Goal: Task Accomplishment & Management: Use online tool/utility

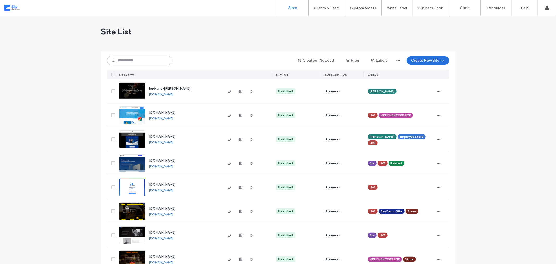
click at [408, 62] on button "Create New Site" at bounding box center [427, 60] width 42 height 8
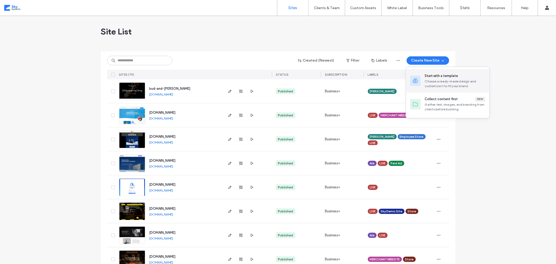
click at [428, 79] on div "Choose a ready-made design and customize it to fit your brand." at bounding box center [455, 83] width 60 height 9
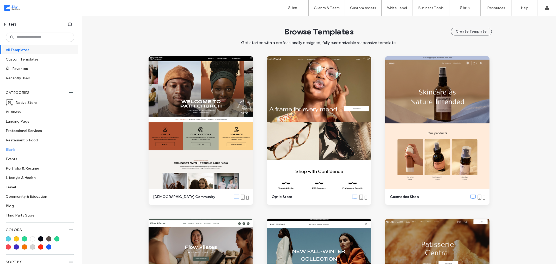
click at [17, 146] on label "Blank" at bounding box center [38, 149] width 64 height 9
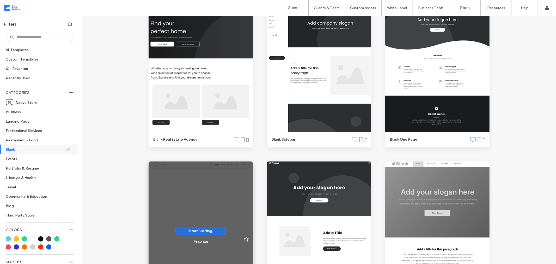
scroll to position [58, 0]
click at [198, 230] on button "Start Building" at bounding box center [200, 230] width 51 height 8
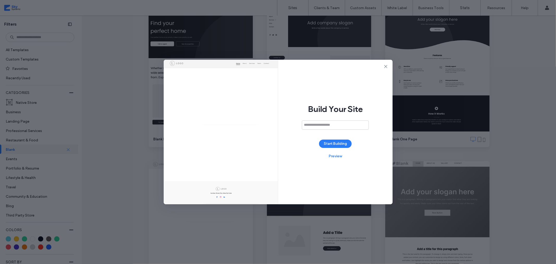
click at [324, 126] on input at bounding box center [335, 124] width 67 height 9
type input "**********"
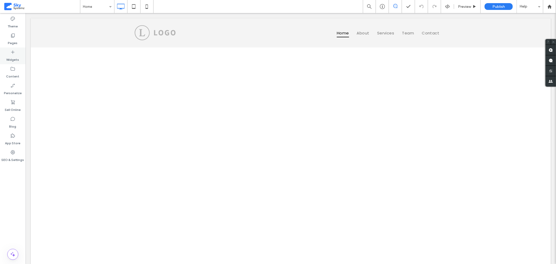
click at [15, 55] on label "Widgets" at bounding box center [13, 58] width 13 height 7
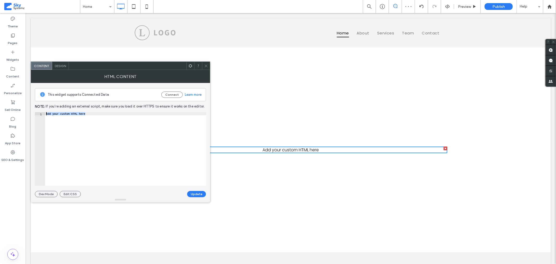
drag, startPoint x: 84, startPoint y: 114, endPoint x: 31, endPoint y: 111, distance: 53.7
click at [31, 111] on div "**********" at bounding box center [120, 140] width 179 height 114
paste textarea "Cursor at row 1"
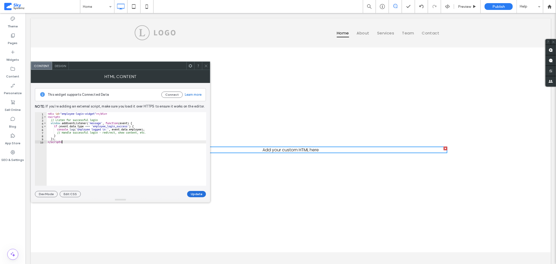
click at [197, 194] on button "Update" at bounding box center [196, 194] width 19 height 6
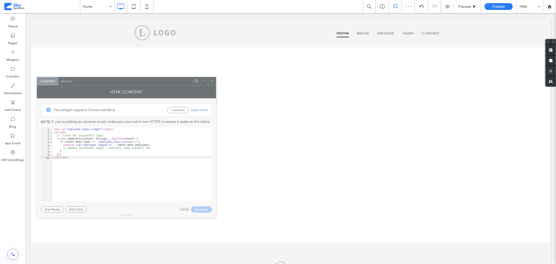
drag, startPoint x: 146, startPoint y: 66, endPoint x: 205, endPoint y: 137, distance: 92.3
click at [205, 137] on div "Content Design HTML Content This widget supports Connected Data Connect Learn m…" at bounding box center [126, 147] width 179 height 141
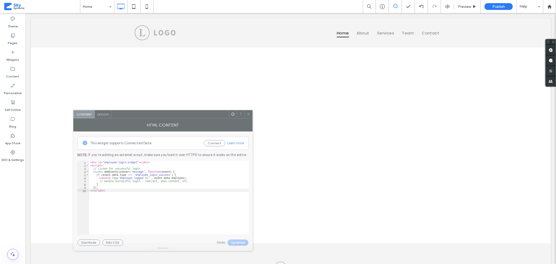
drag, startPoint x: 209, startPoint y: 132, endPoint x: 193, endPoint y: 119, distance: 20.7
click at [193, 119] on div "HTML Content" at bounding box center [162, 124] width 179 height 13
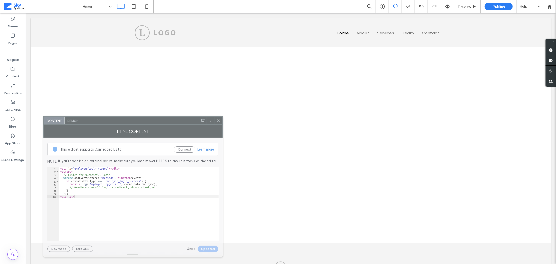
drag, startPoint x: 195, startPoint y: 121, endPoint x: 165, endPoint y: 128, distance: 30.6
click at [165, 128] on div "HTML Content" at bounding box center [132, 130] width 179 height 13
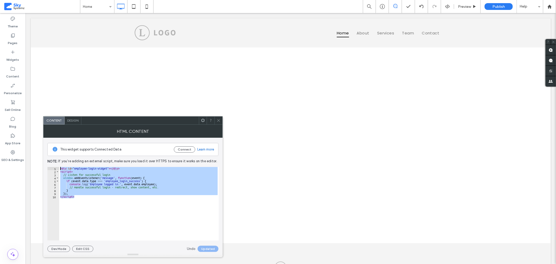
drag, startPoint x: 110, startPoint y: 209, endPoint x: 34, endPoint y: 150, distance: 96.9
type textarea "**********"
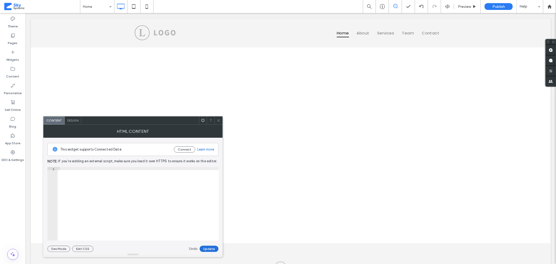
click at [214, 248] on button "Update" at bounding box center [208, 248] width 19 height 6
click at [216, 119] on div at bounding box center [218, 120] width 8 height 8
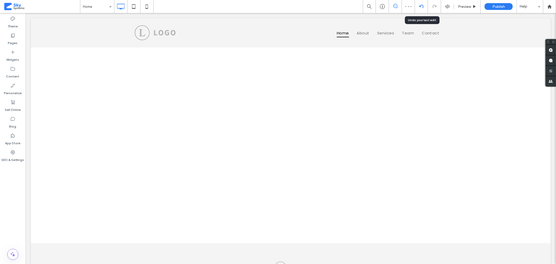
click at [421, 7] on icon at bounding box center [421, 6] width 4 height 4
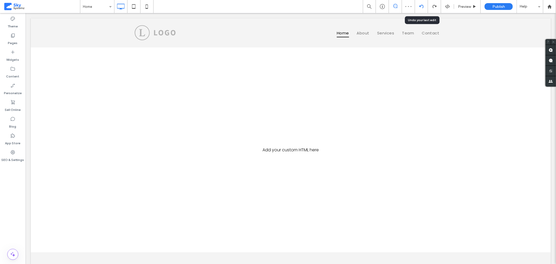
click at [421, 7] on icon at bounding box center [421, 6] width 4 height 4
click at [16, 141] on label "App Store" at bounding box center [12, 141] width 15 height 7
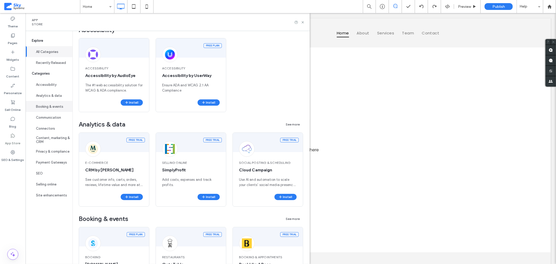
scroll to position [144, 0]
click at [58, 163] on button "Payment Gateways" at bounding box center [49, 162] width 47 height 11
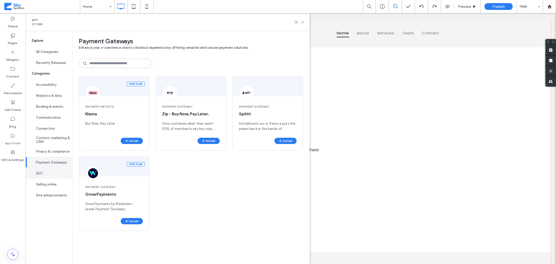
click at [54, 171] on button "SEO" at bounding box center [49, 172] width 47 height 11
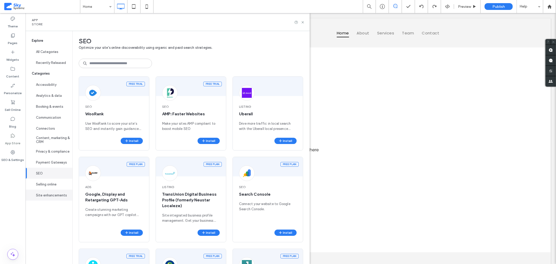
click at [56, 192] on button "Site enhancements" at bounding box center [49, 194] width 47 height 11
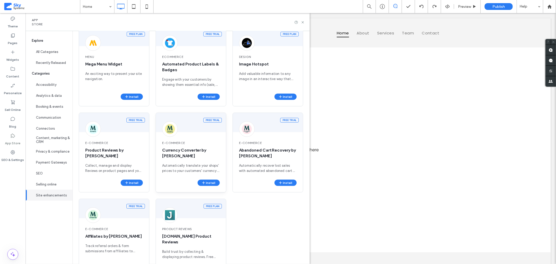
scroll to position [560, 0]
